Goal: Task Accomplishment & Management: Manage account settings

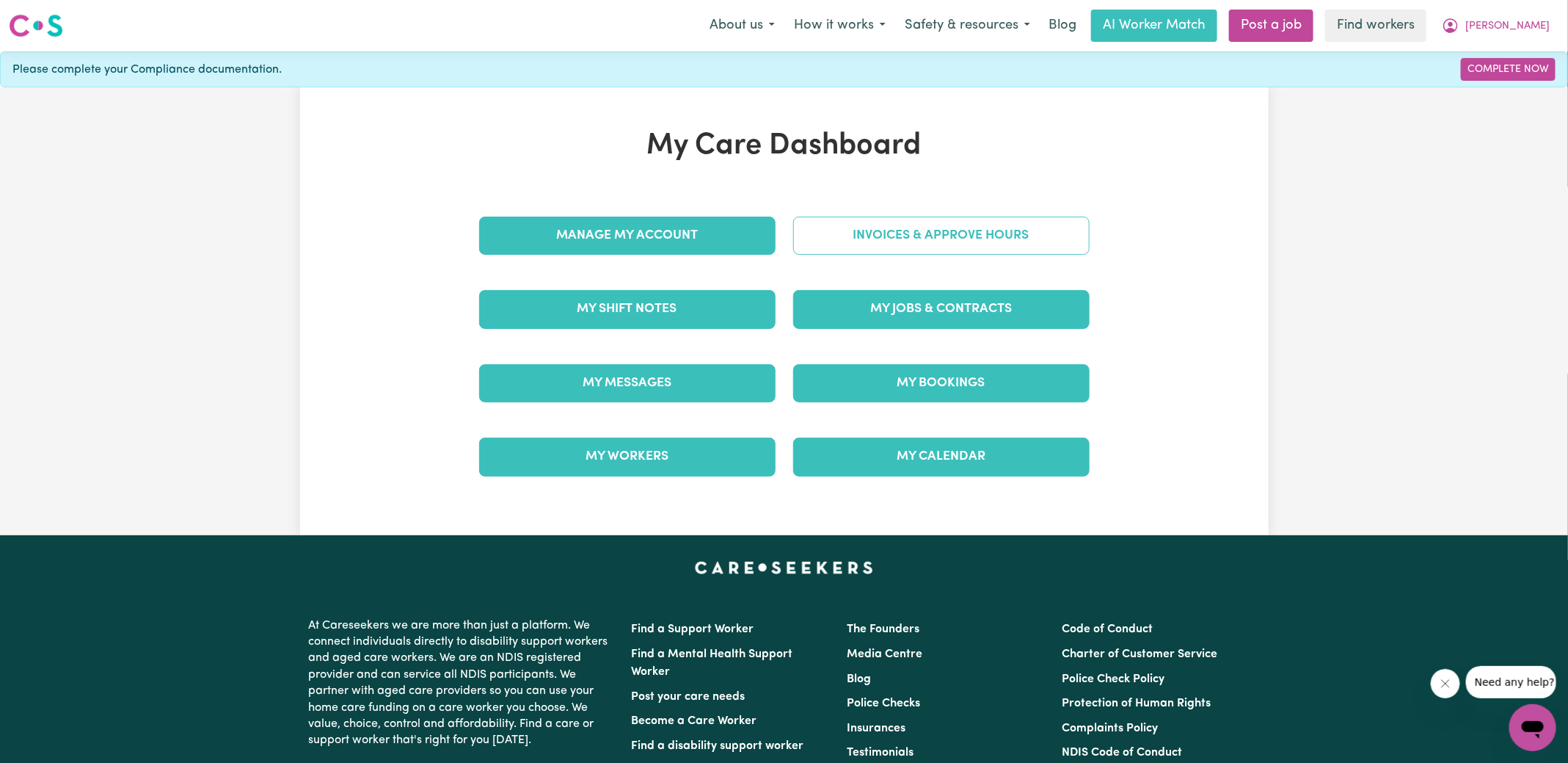
click at [888, 227] on link "Invoices & Approve Hours" at bounding box center [941, 235] width 296 height 39
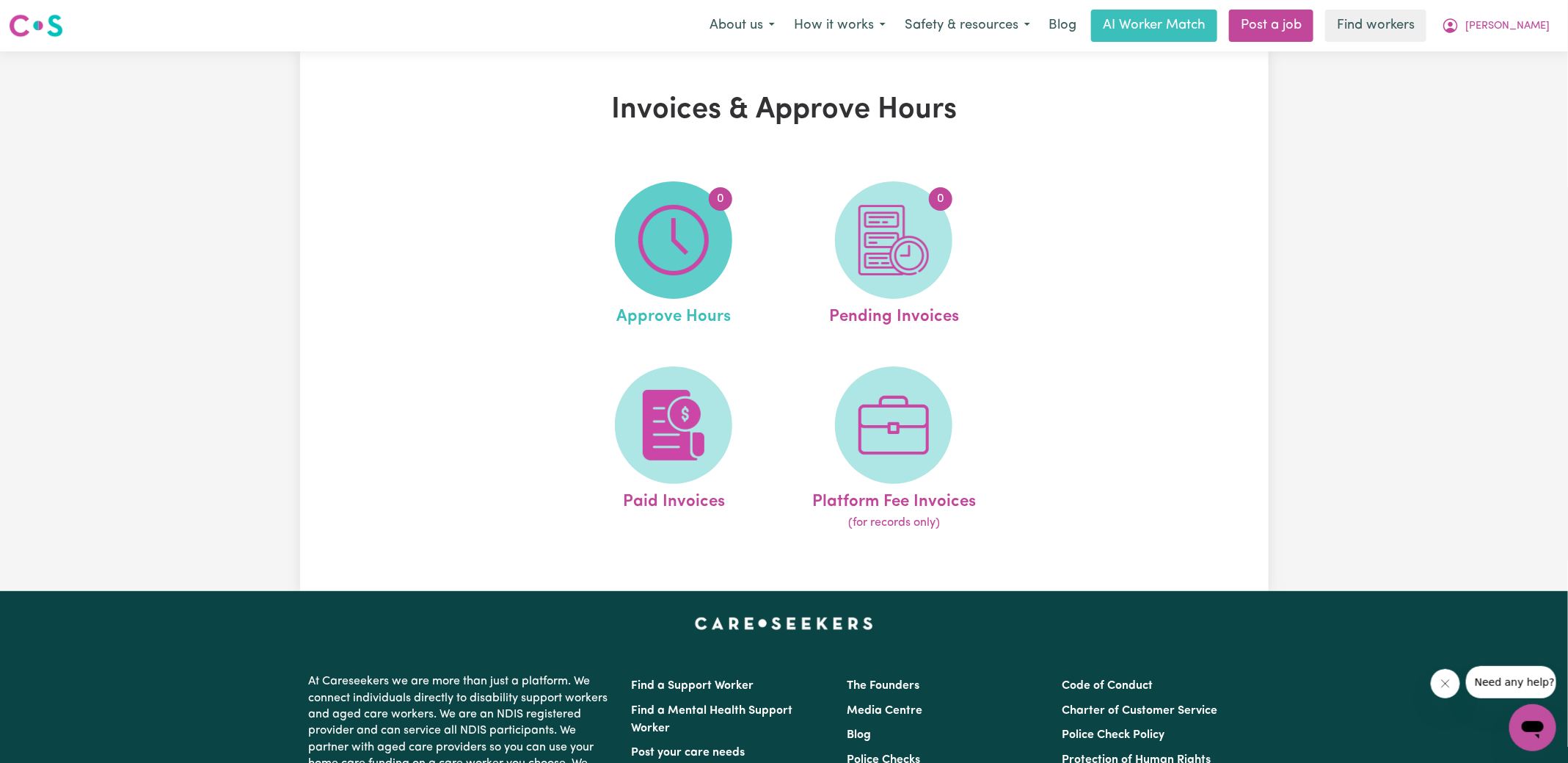
click at [686, 230] on img at bounding box center [674, 240] width 70 height 70
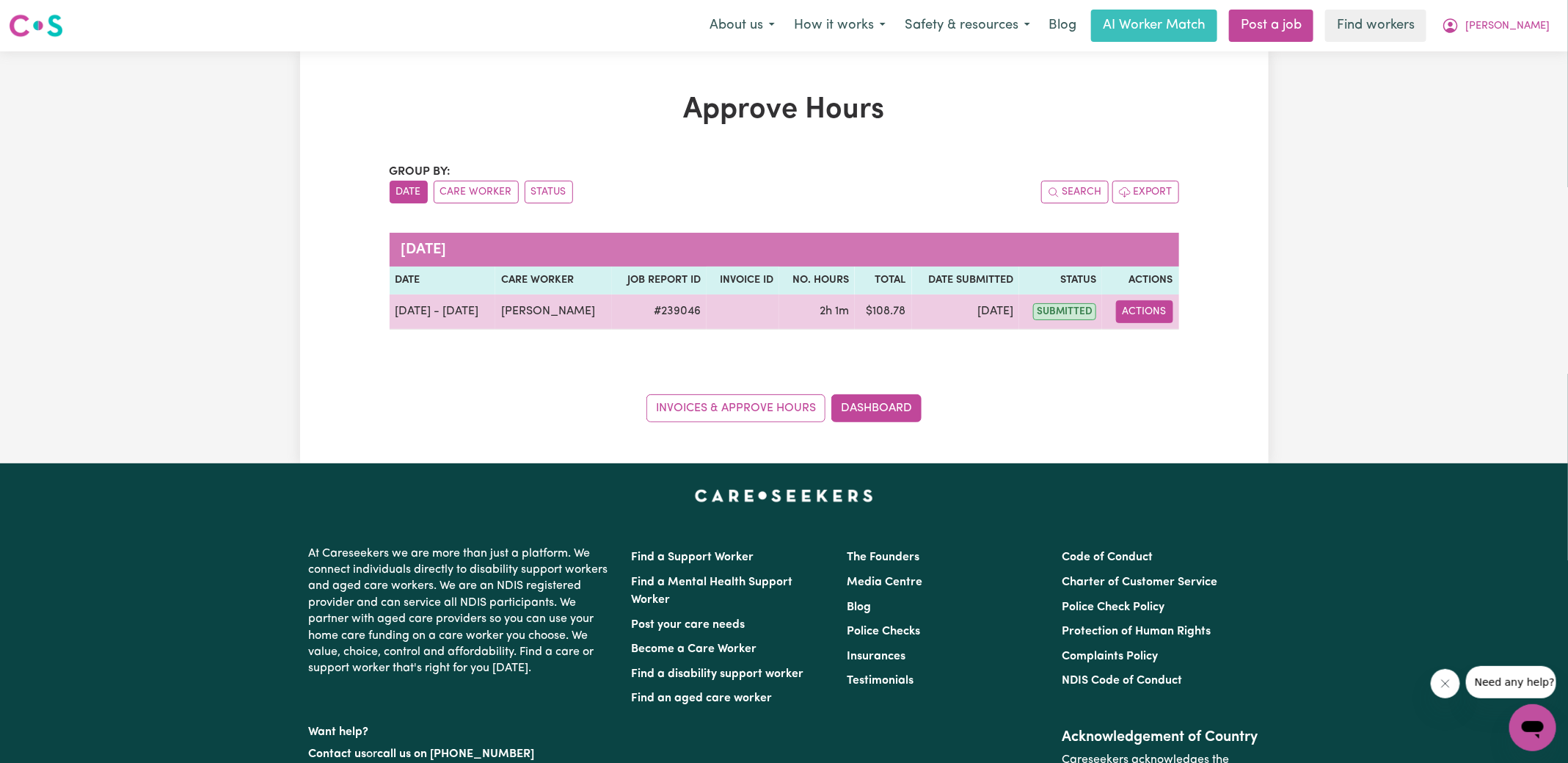
click at [1150, 312] on button "Actions" at bounding box center [1144, 312] width 57 height 23
click at [1159, 345] on link "View Job Report" at bounding box center [1177, 345] width 126 height 29
select select "pm"
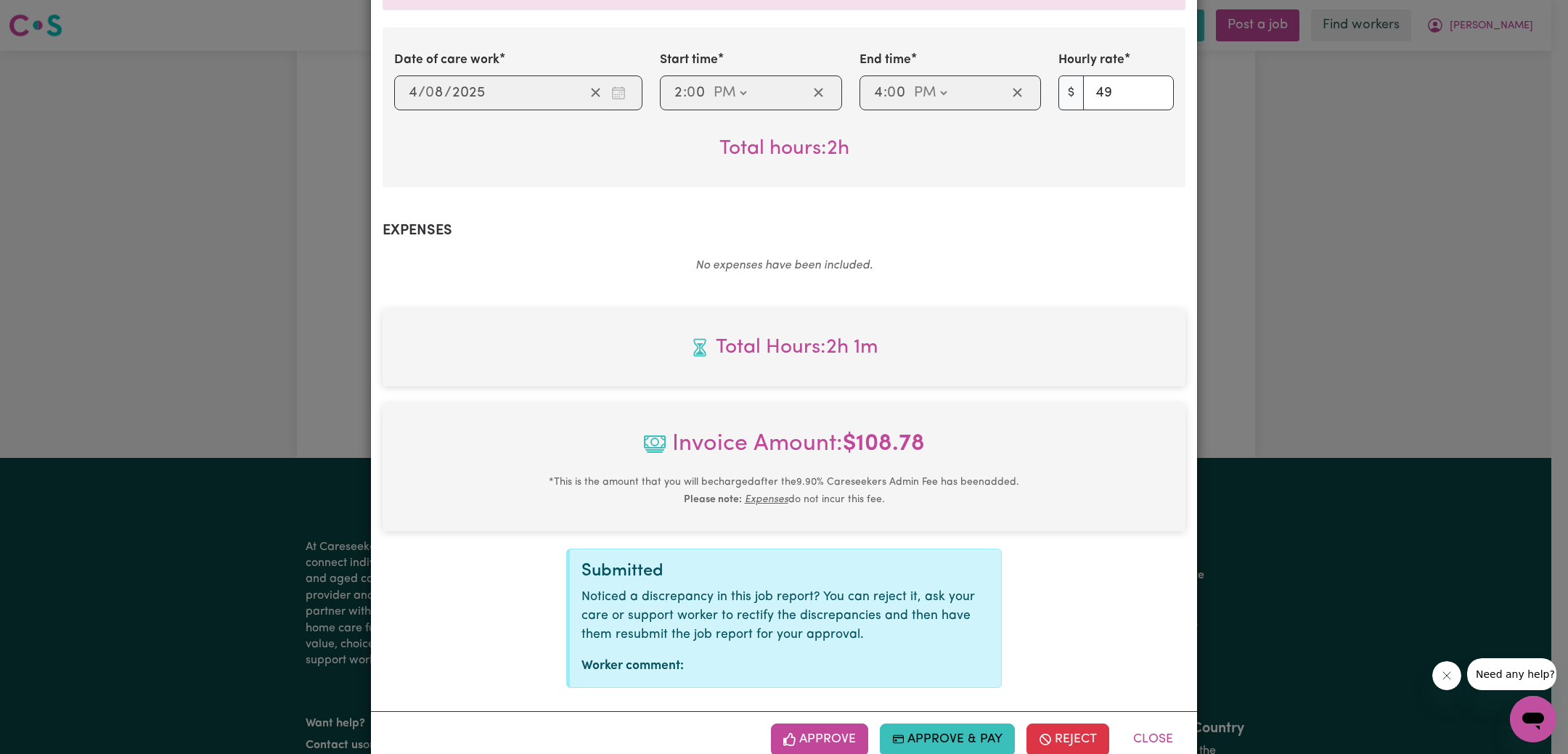
scroll to position [559, 0]
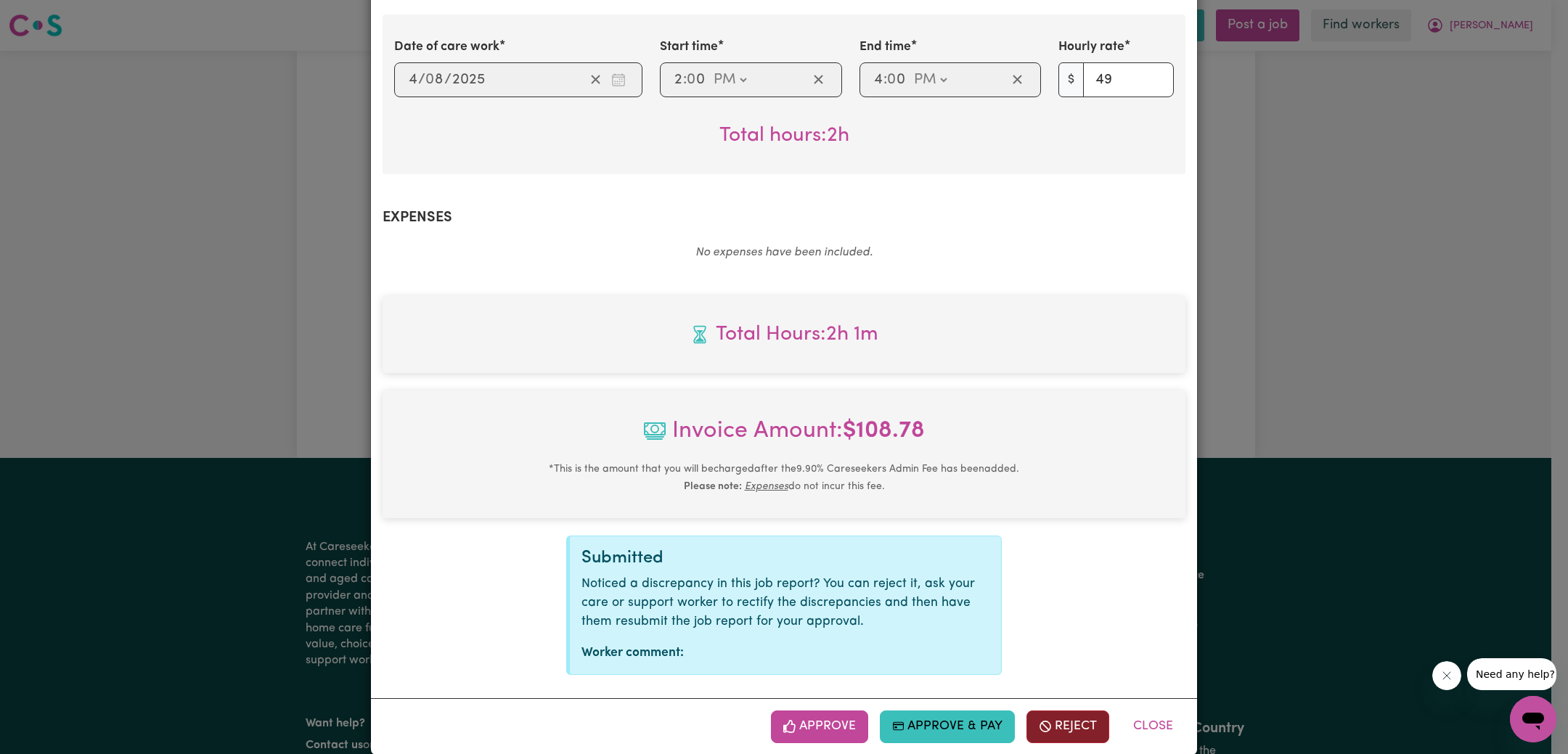
click at [1048, 710] on button "Reject" at bounding box center [1068, 726] width 83 height 32
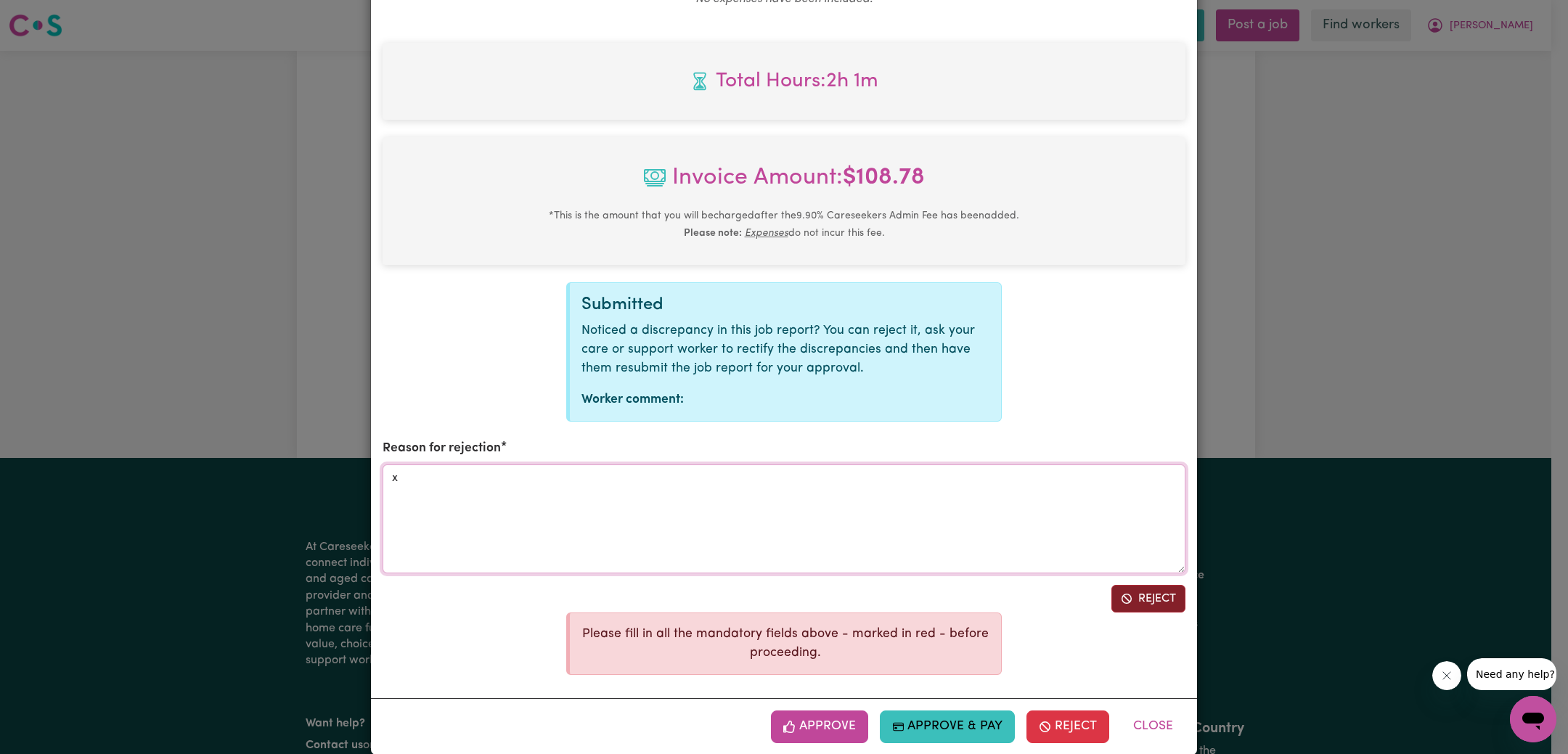
type textarea "x"
click at [1140, 585] on button "Reject" at bounding box center [1148, 598] width 74 height 28
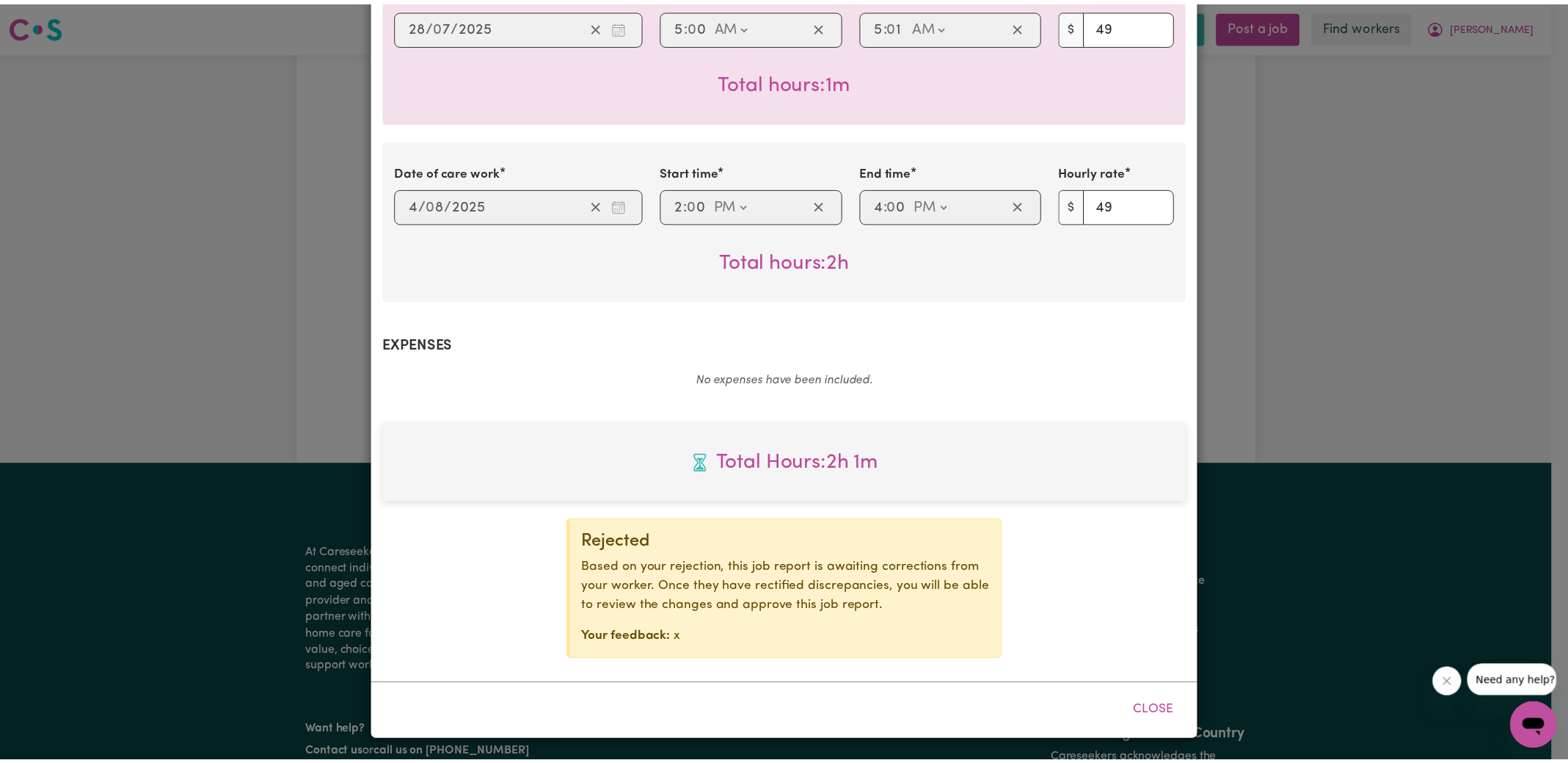
scroll to position [414, 0]
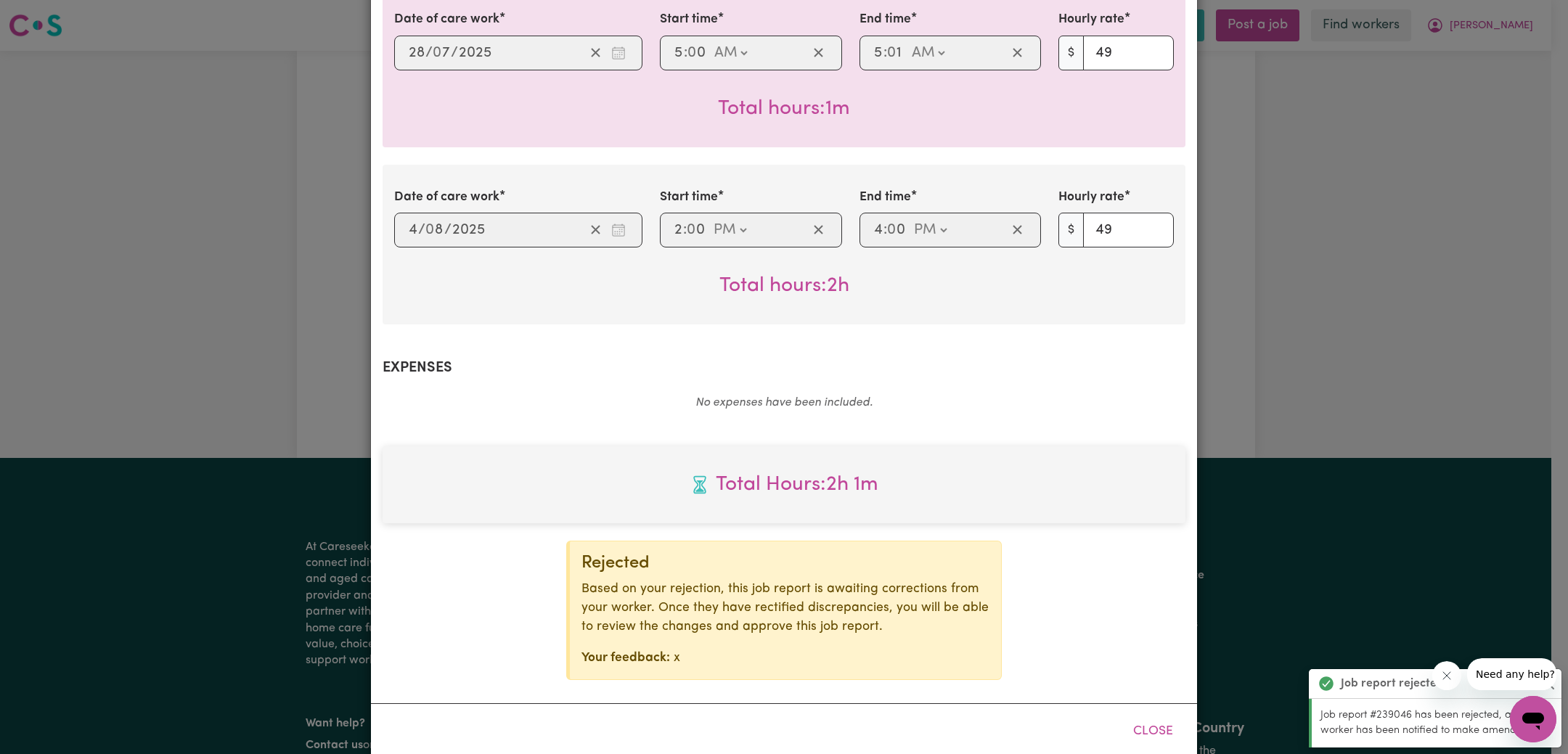
click at [1356, 354] on div "Job Report # 239046 - [PERSON_NAME] Summary Job report # 239046 Client name: [P…" at bounding box center [784, 377] width 1568 height 754
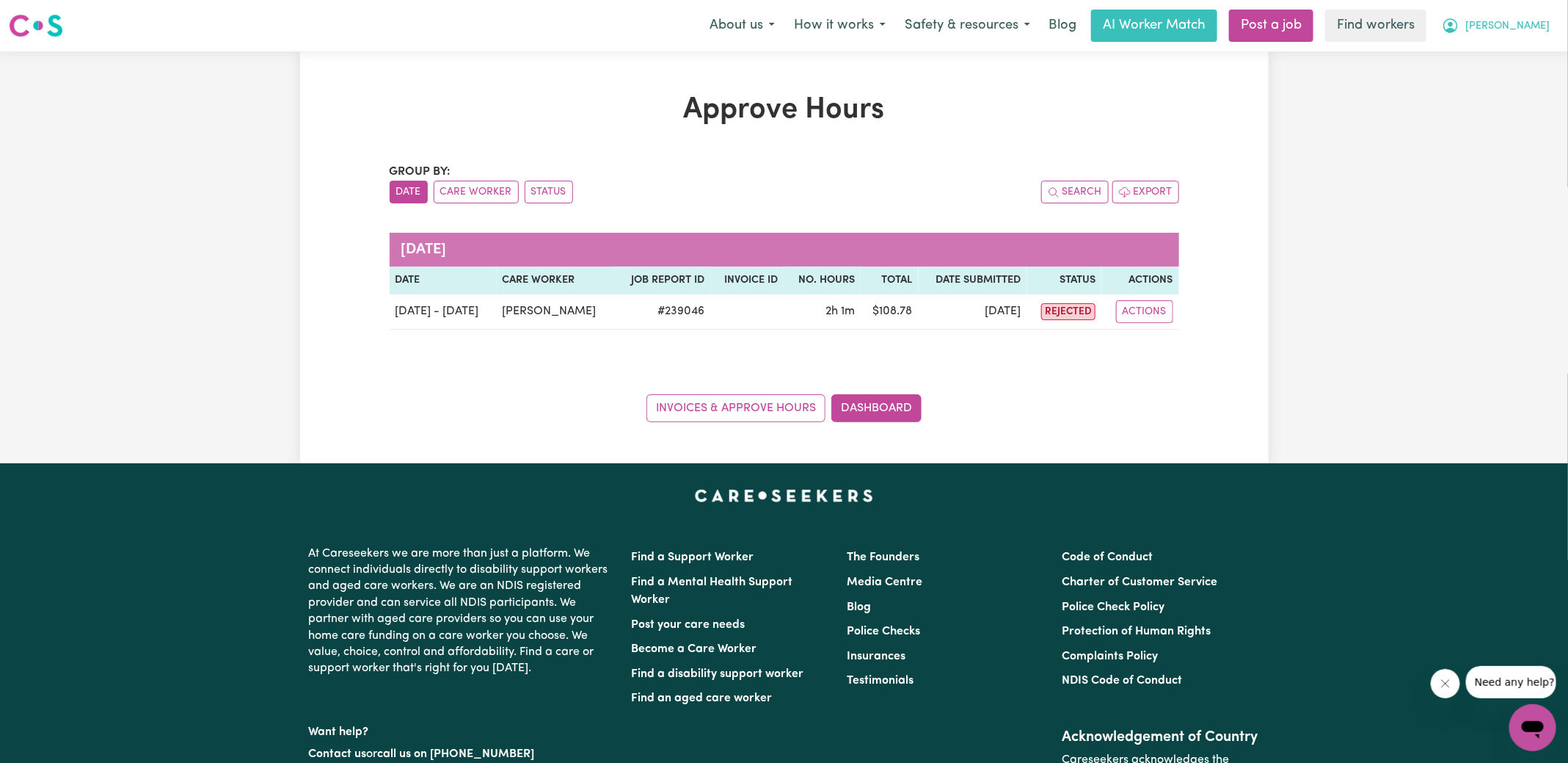
click at [1512, 20] on span "[PERSON_NAME]" at bounding box center [1507, 26] width 85 height 16
click at [1477, 92] on link "Logout" at bounding box center [1500, 84] width 116 height 28
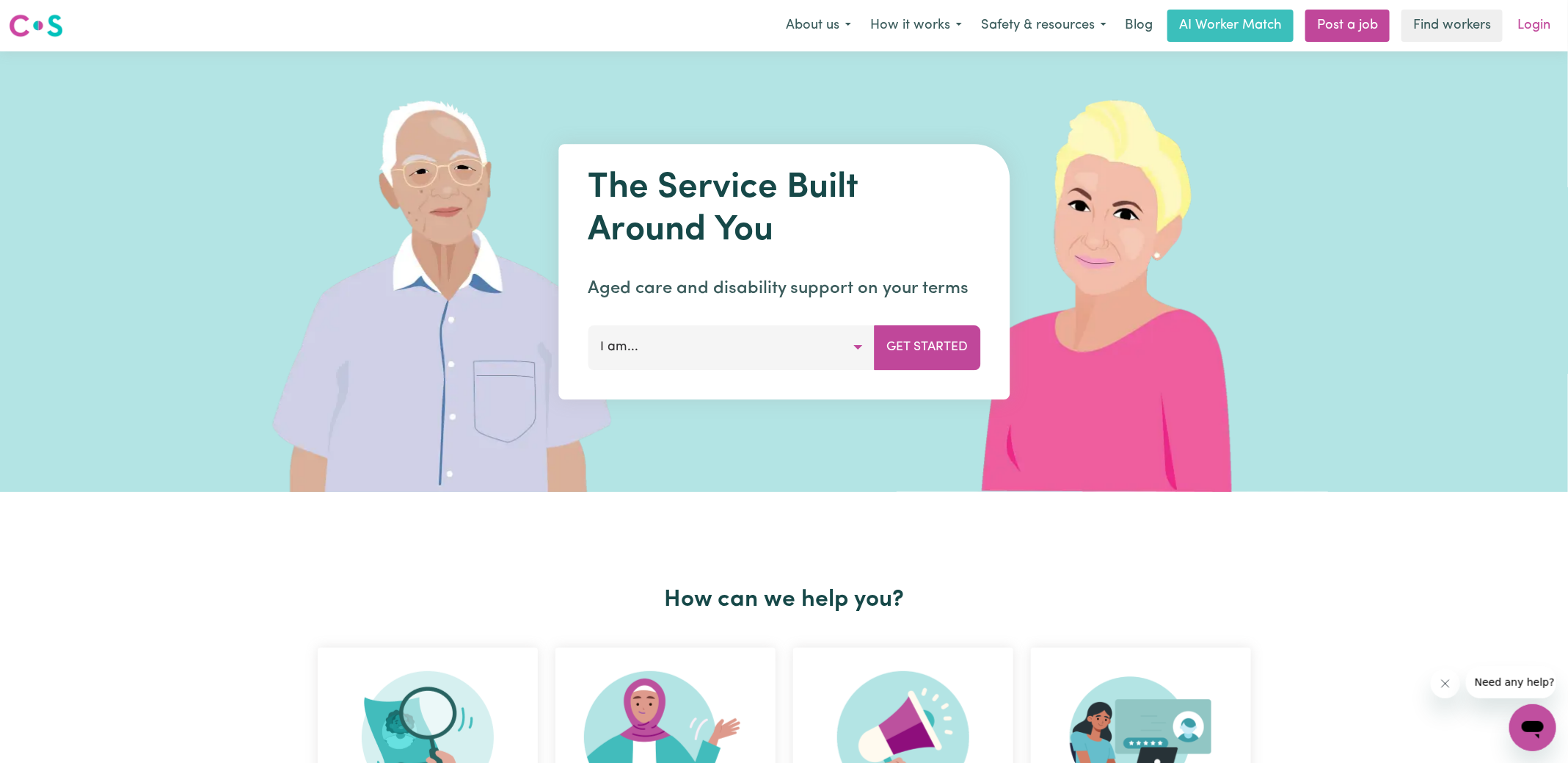
click at [1543, 37] on link "Login" at bounding box center [1534, 26] width 50 height 33
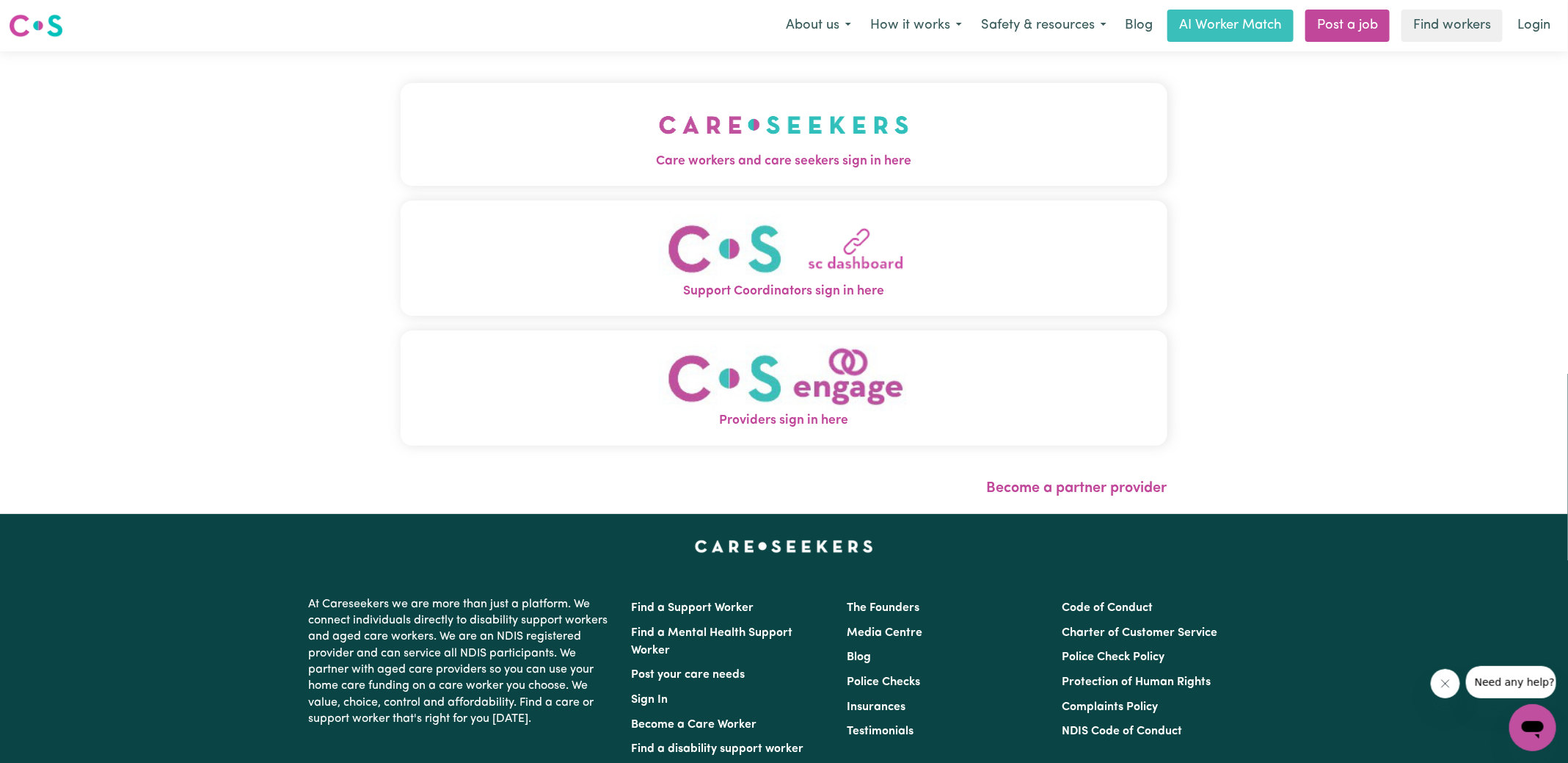
click at [636, 130] on button "Care workers and care seekers sign in here" at bounding box center [784, 134] width 767 height 103
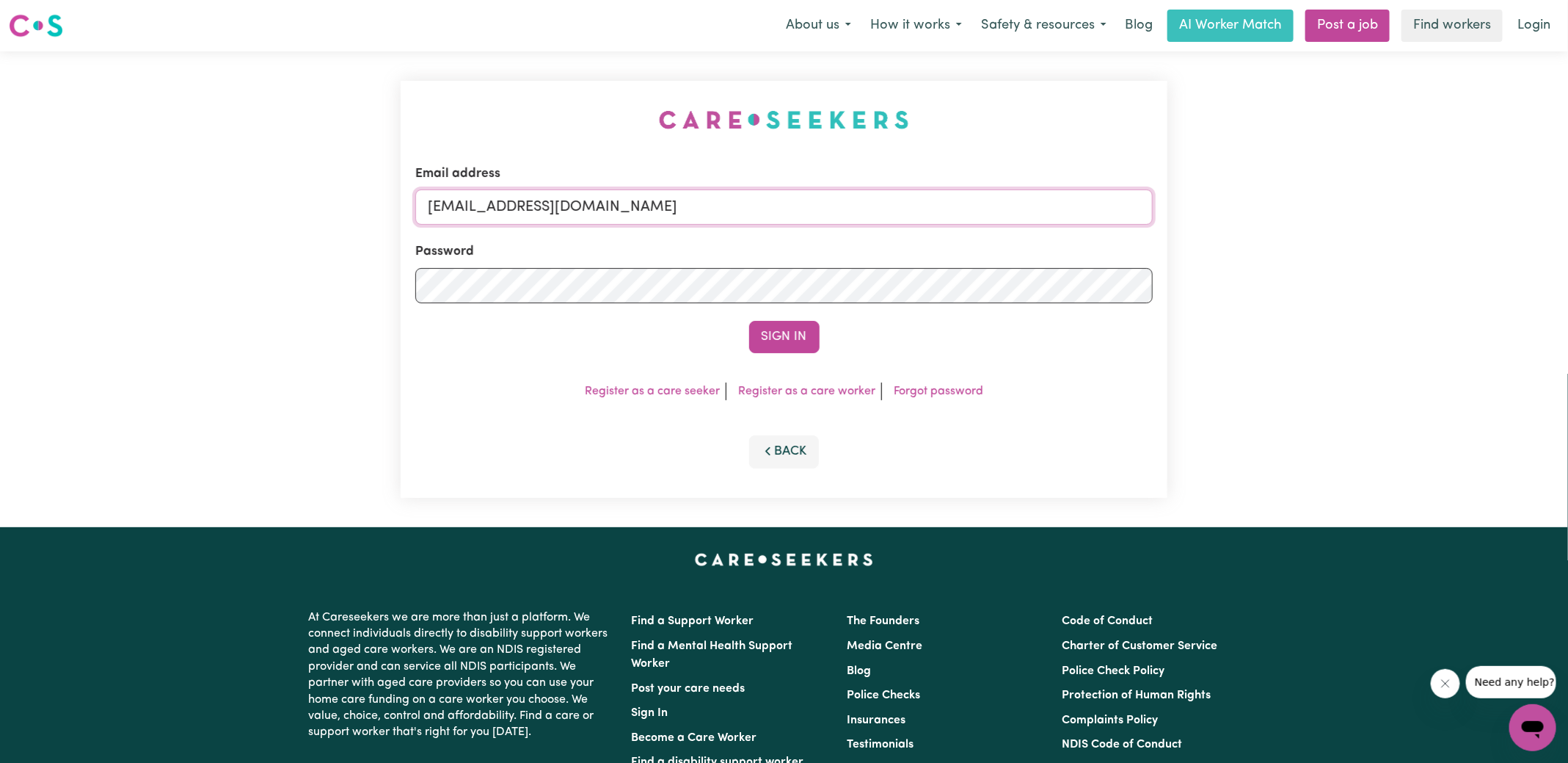
drag, startPoint x: 514, startPoint y: 205, endPoint x: 1015, endPoint y: 220, distance: 501.2
click at [1015, 220] on input "[EMAIL_ADDRESS][DOMAIN_NAME]" at bounding box center [784, 206] width 738 height 35
paste input "[EMAIL_ADDRESS][DOMAIN_NAME]"
type input "SUPERUSER~[EMAIL_ADDRESS][DOMAIN_NAME]"
click at [749, 321] on button "Sign In" at bounding box center [784, 337] width 70 height 33
